Goal: Information Seeking & Learning: Learn about a topic

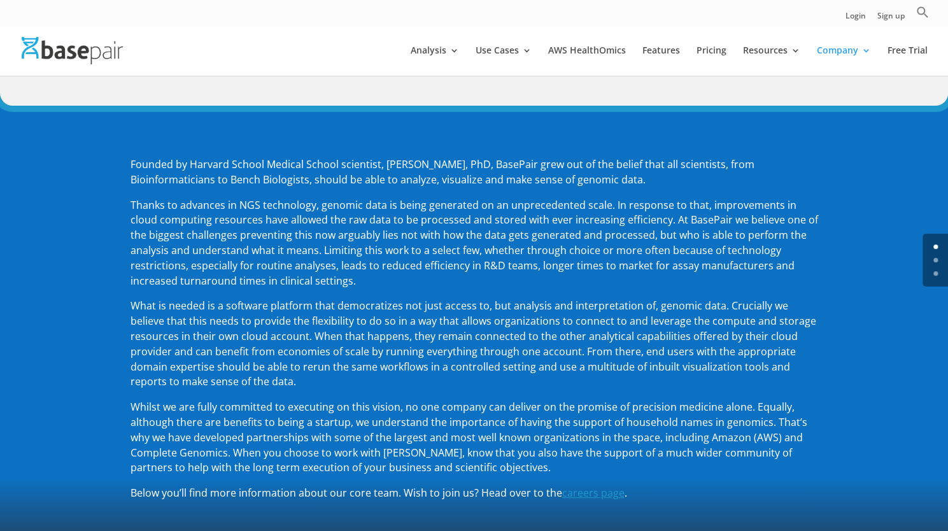
scroll to position [127, 0]
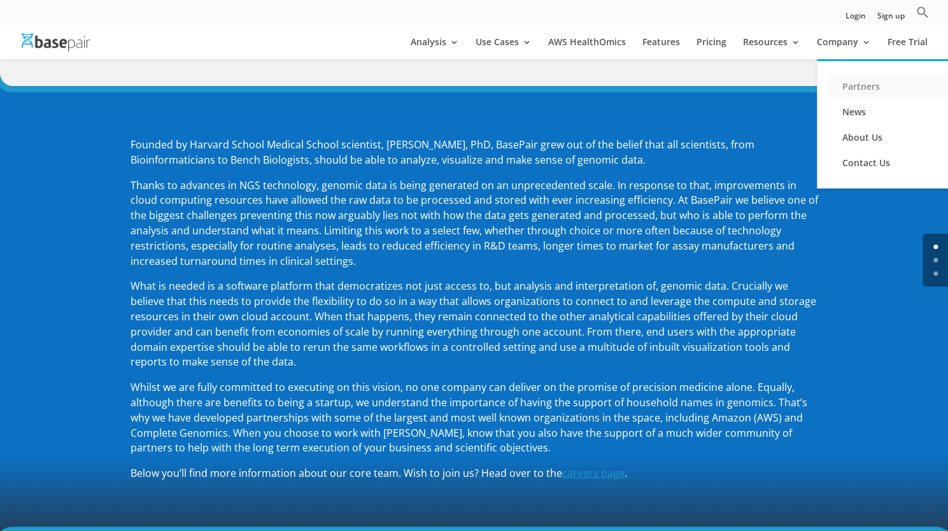
click at [862, 90] on link "Partners" at bounding box center [893, 86] width 127 height 25
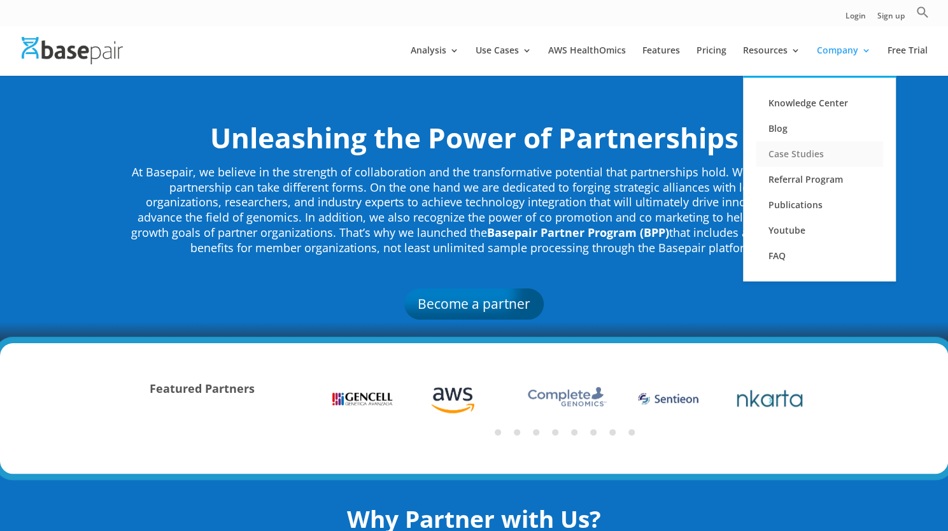
click at [795, 153] on link "Case Studies" at bounding box center [819, 153] width 127 height 25
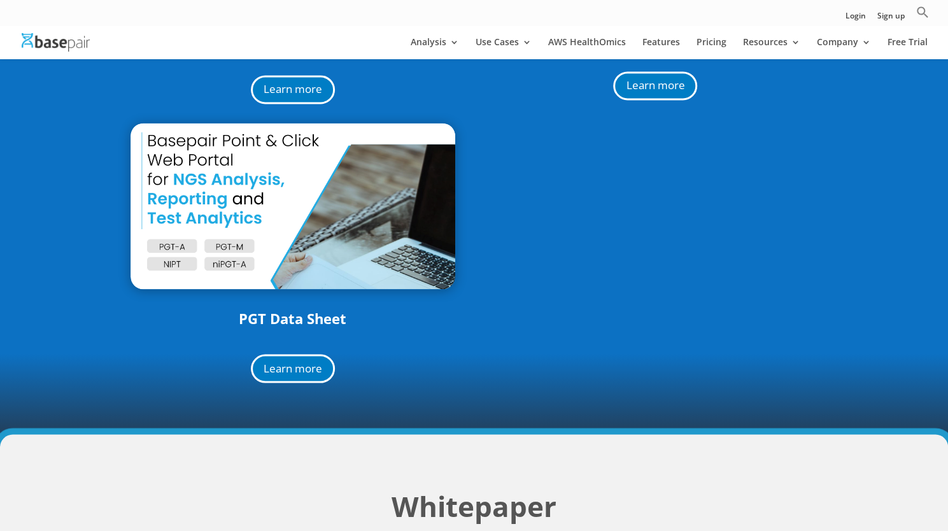
scroll to position [1082, 0]
